Goal: Information Seeking & Learning: Learn about a topic

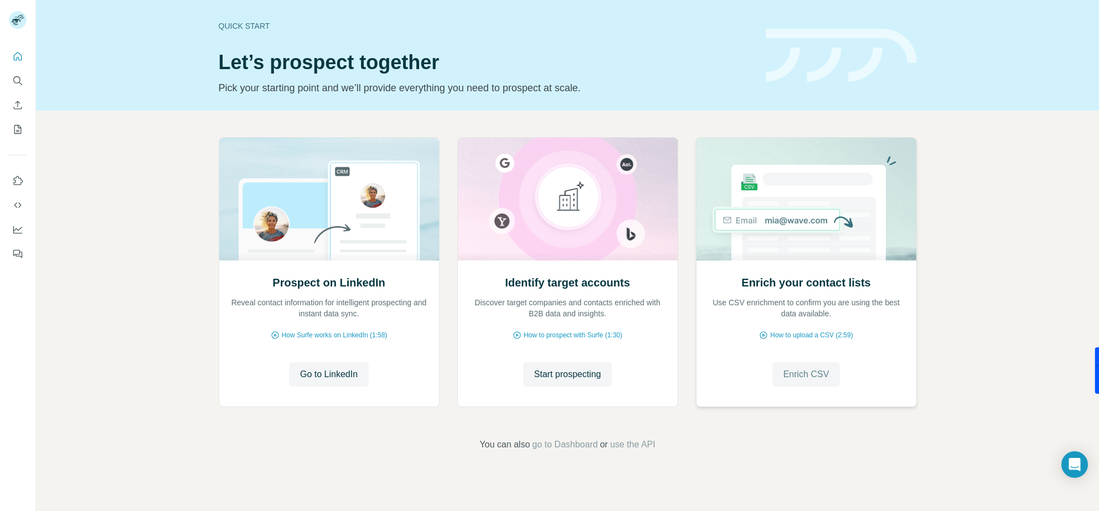
click at [796, 377] on span "Enrich CSV" at bounding box center [806, 374] width 46 height 13
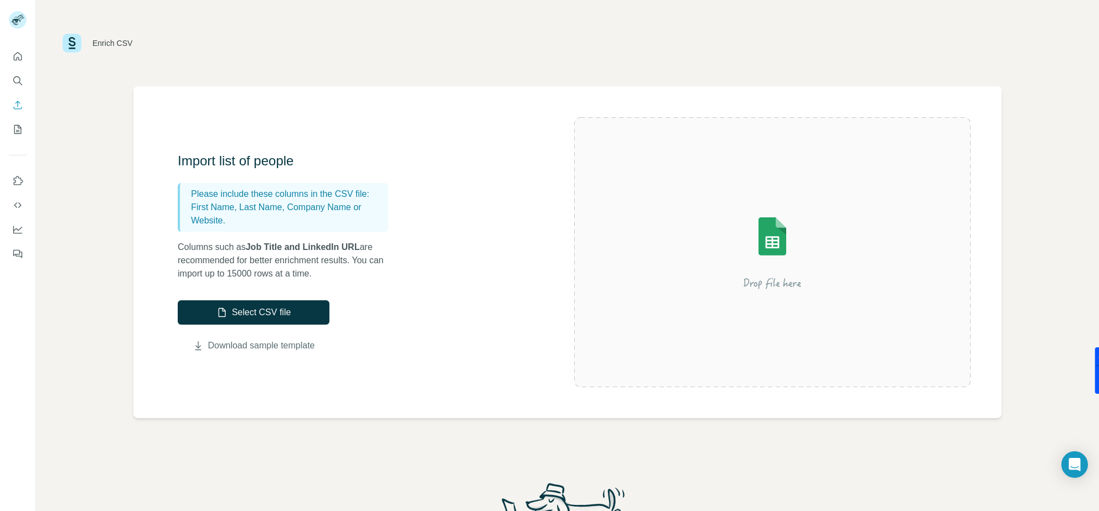
click at [240, 345] on link "Download sample template" at bounding box center [261, 345] width 107 height 13
click at [850, 45] on div "Enrich CSV" at bounding box center [567, 43] width 1009 height 33
click at [16, 228] on icon "Dashboard" at bounding box center [17, 229] width 9 height 4
click at [14, 128] on icon "My lists" at bounding box center [17, 129] width 7 height 9
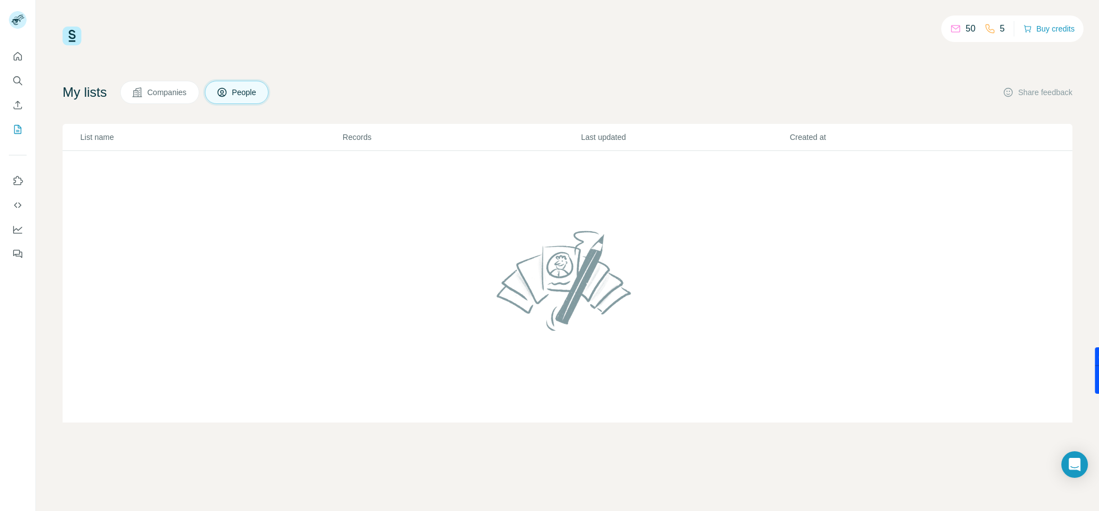
click at [179, 90] on span "Companies" at bounding box center [167, 92] width 40 height 11
click at [253, 91] on span "People" at bounding box center [244, 92] width 25 height 11
click at [500, 273] on img at bounding box center [567, 280] width 151 height 118
click at [17, 82] on icon "Search" at bounding box center [17, 80] width 11 height 11
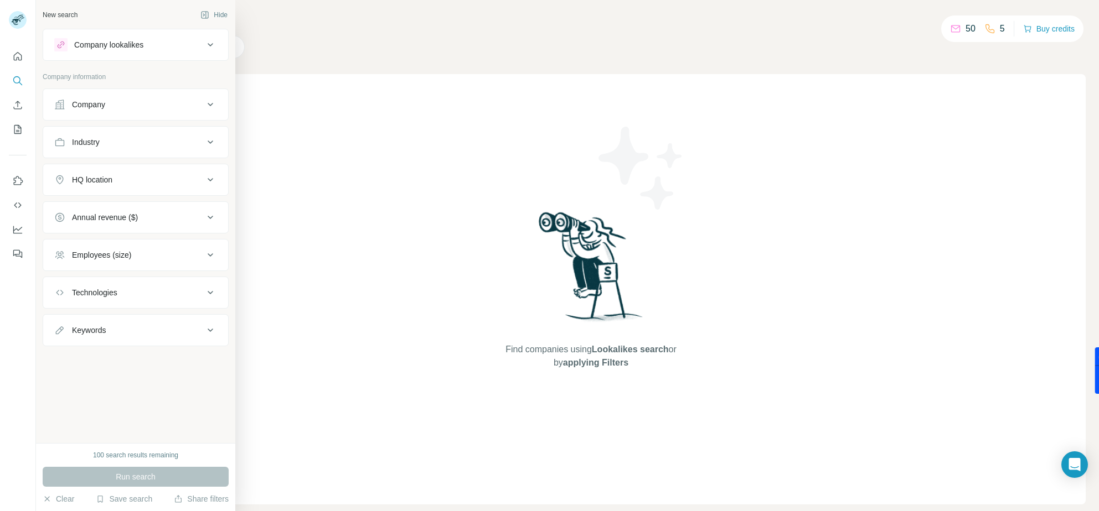
click at [111, 107] on div "Company" at bounding box center [128, 104] width 149 height 11
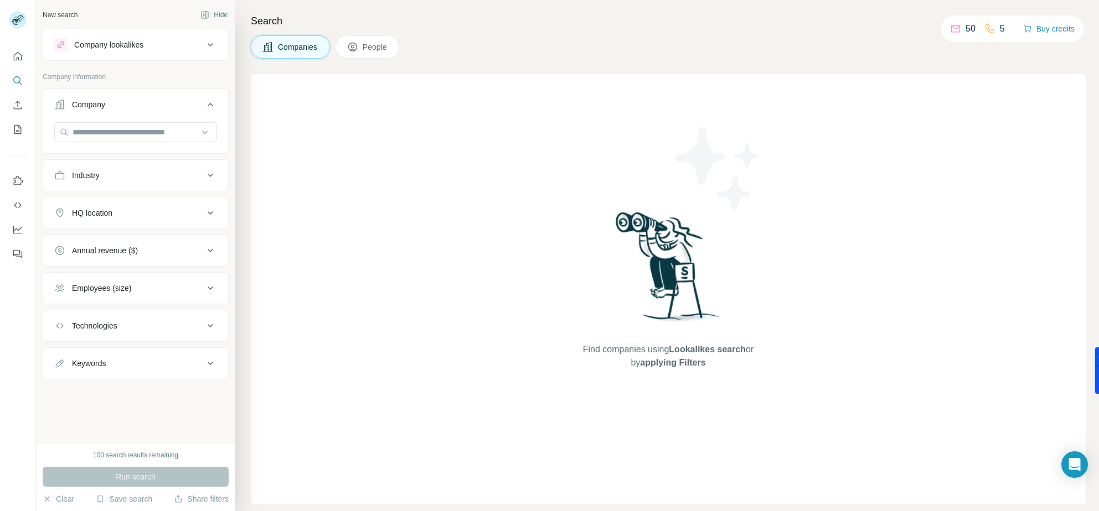
click at [114, 180] on div "Industry" at bounding box center [128, 175] width 149 height 11
click at [103, 201] on input at bounding box center [129, 203] width 137 height 12
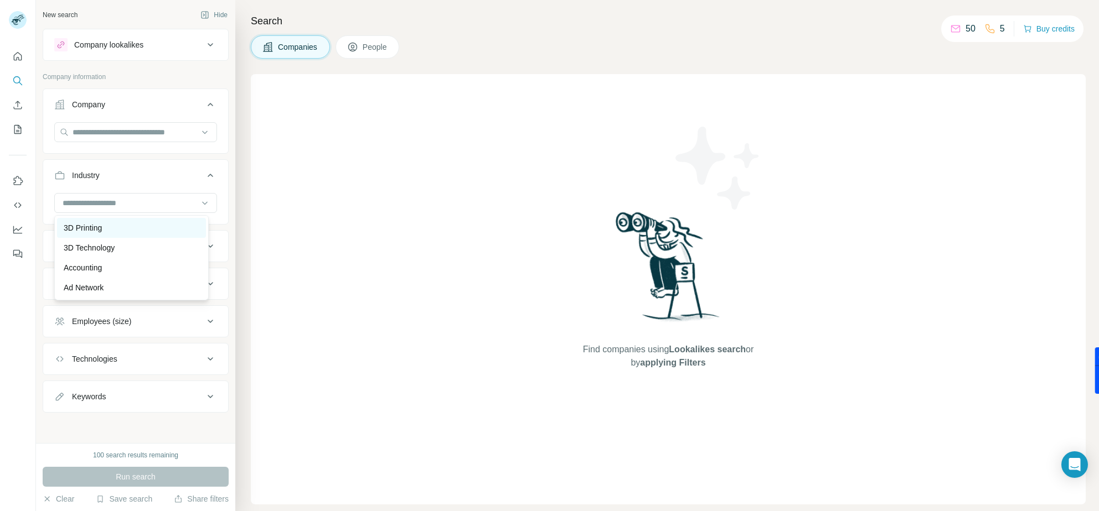
click at [107, 230] on div "3D Printing" at bounding box center [132, 227] width 136 height 11
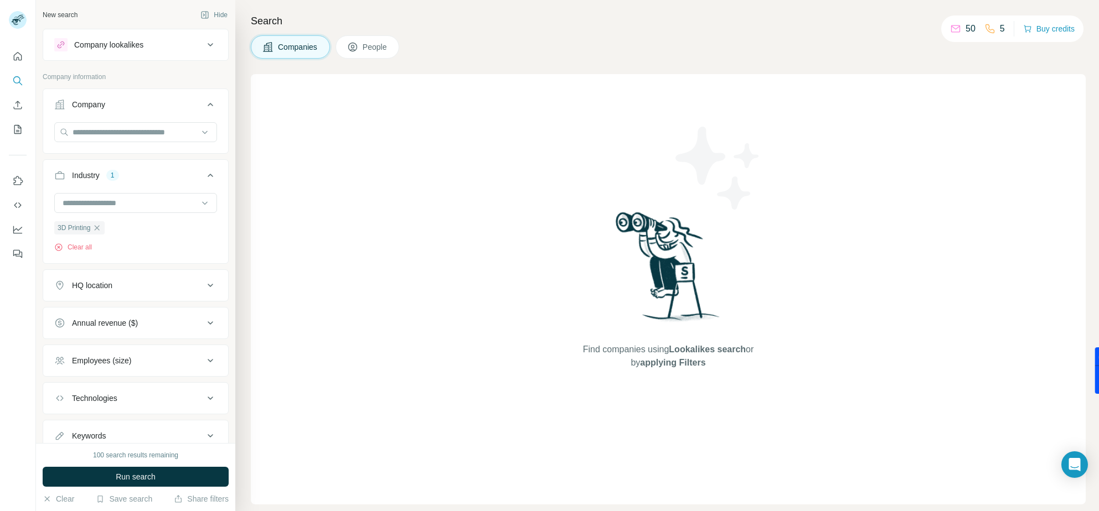
drag, startPoint x: 133, startPoint y: 477, endPoint x: 242, endPoint y: 355, distance: 163.0
click at [134, 477] on span "Run search" at bounding box center [136, 477] width 40 height 11
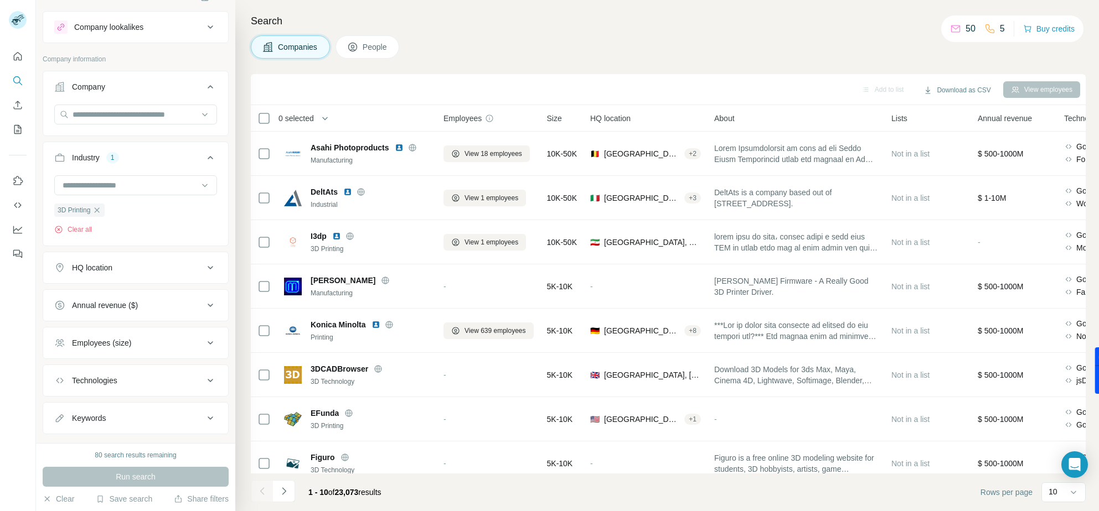
scroll to position [18, 0]
drag, startPoint x: 97, startPoint y: 208, endPoint x: 99, endPoint y: 195, distance: 12.3
click at [97, 207] on icon "button" at bounding box center [96, 209] width 9 height 9
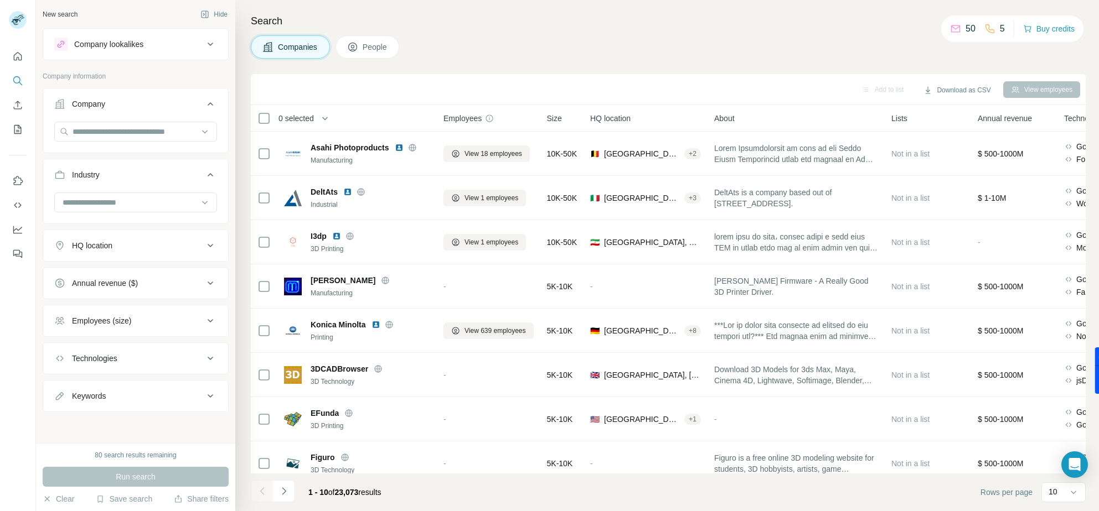
scroll to position [1, 0]
click at [102, 203] on input at bounding box center [129, 202] width 137 height 12
type input "*****"
click at [102, 244] on div "Printing" at bounding box center [132, 247] width 136 height 11
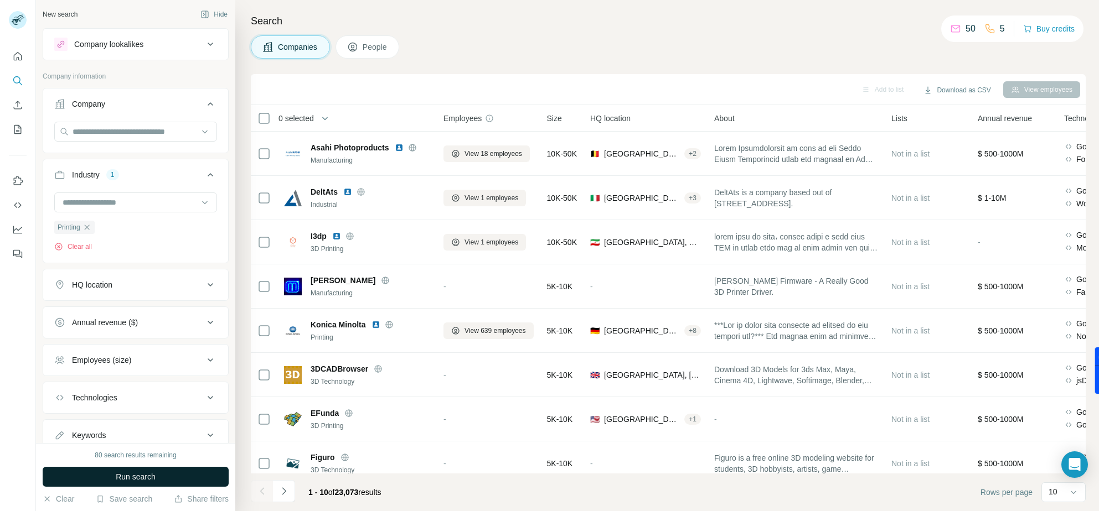
click at [185, 482] on button "Run search" at bounding box center [136, 477] width 186 height 20
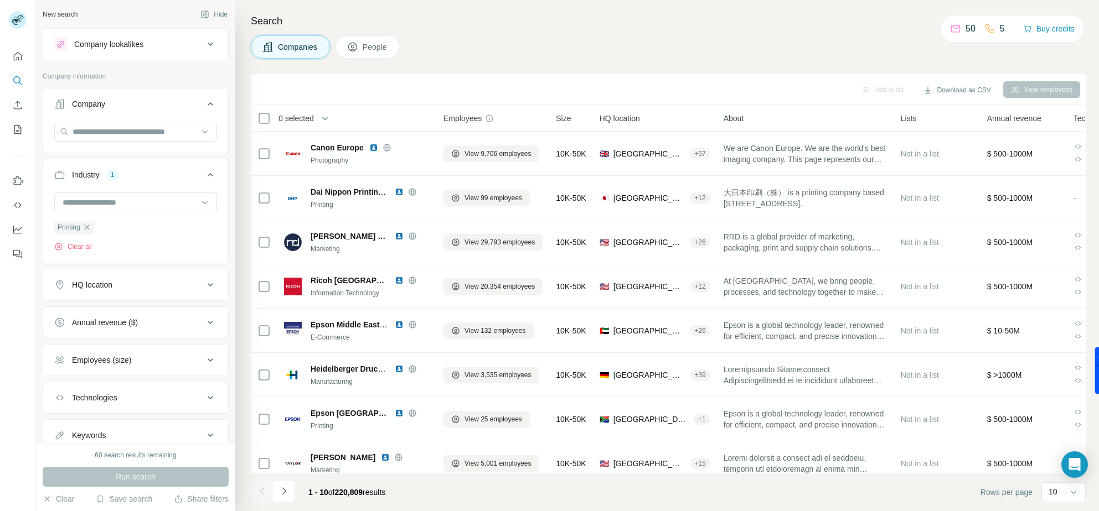
click at [364, 50] on button "People" at bounding box center [367, 46] width 64 height 23
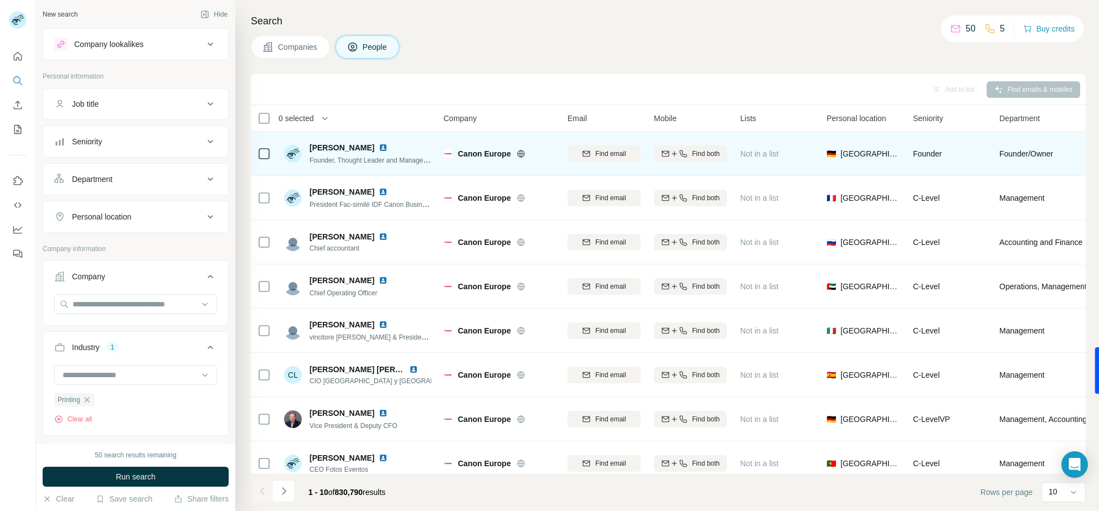
click at [386, 147] on img at bounding box center [383, 147] width 9 height 9
